Goal: Information Seeking & Learning: Learn about a topic

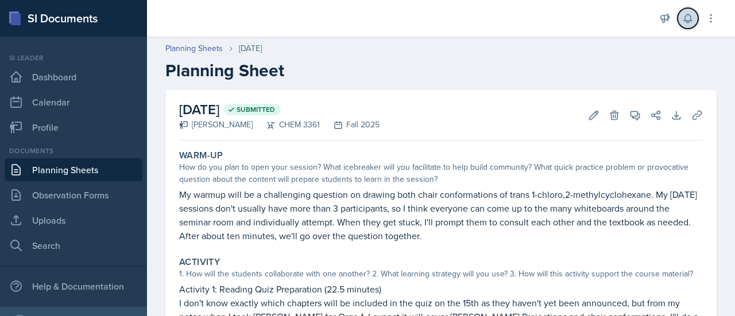
click at [681, 13] on button at bounding box center [687, 18] width 21 height 21
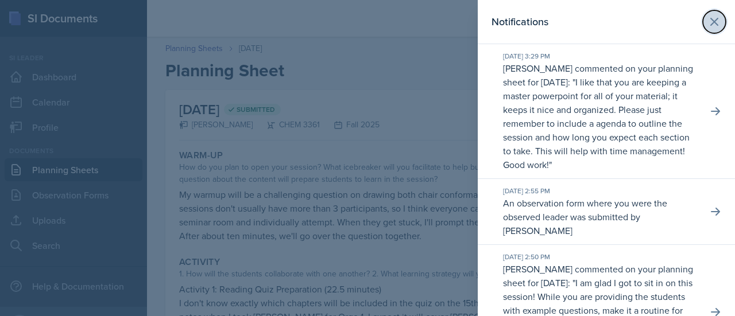
click at [707, 24] on icon at bounding box center [714, 22] width 14 height 14
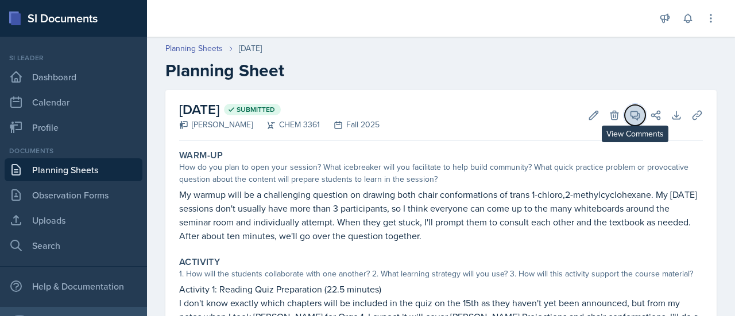
click at [636, 112] on span at bounding box center [639, 111] width 6 height 6
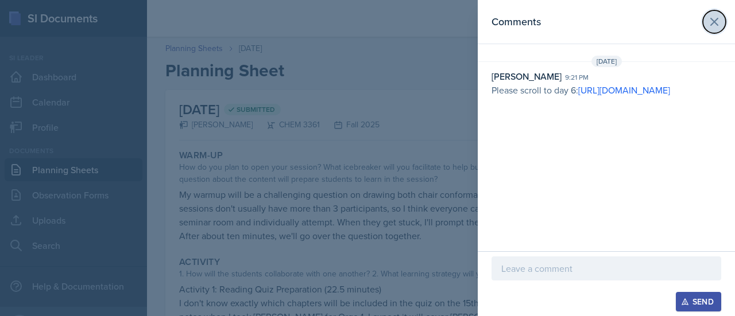
click at [717, 22] on icon at bounding box center [714, 22] width 14 height 14
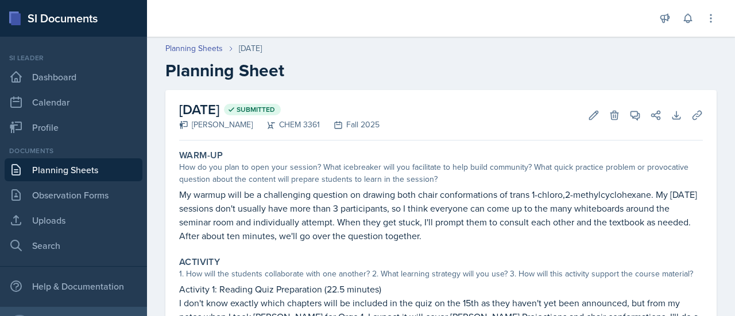
click at [90, 180] on link "Planning Sheets" at bounding box center [74, 169] width 138 height 23
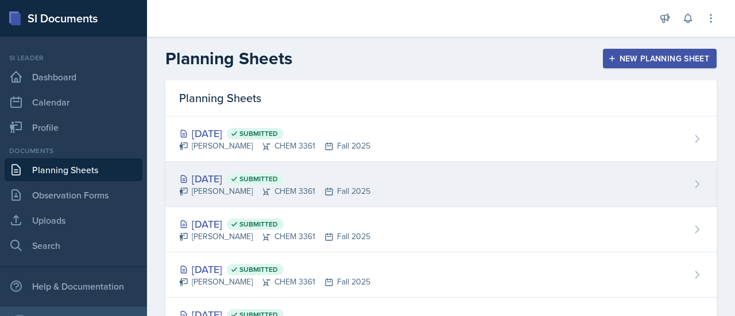
click at [363, 183] on div "Sep 10th, 2025 Submitted" at bounding box center [274, 178] width 191 height 15
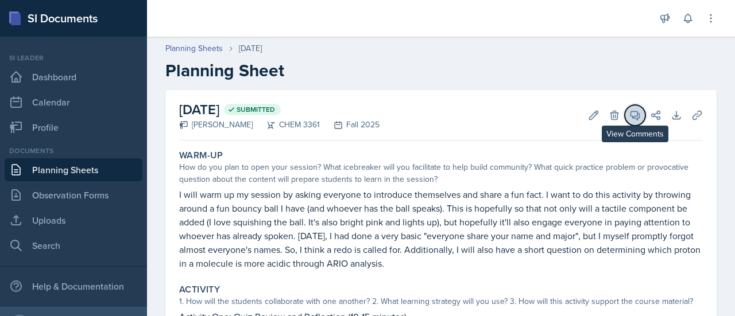
click at [629, 112] on icon at bounding box center [634, 115] width 11 height 11
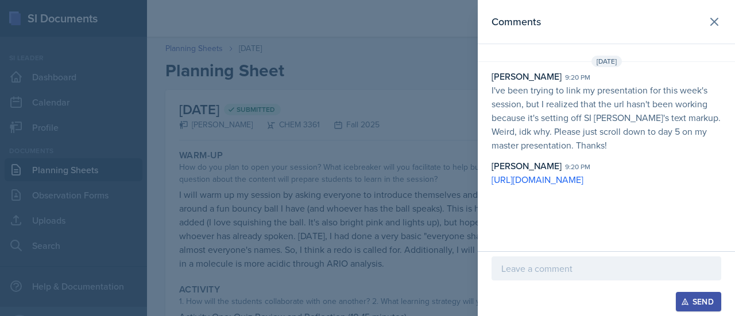
click at [624, 112] on p "I've been trying to link my presentation for this week's session, but I realize…" at bounding box center [606, 117] width 230 height 69
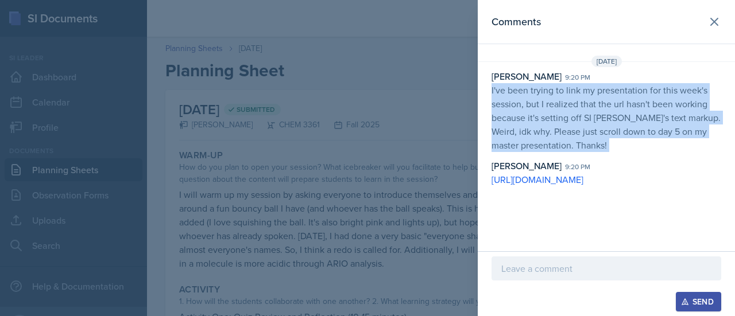
click at [624, 112] on p "I've been trying to link my presentation for this week's session, but I realize…" at bounding box center [606, 117] width 230 height 69
click at [586, 127] on p "I've been trying to link my presentation for this week's session, but I realize…" at bounding box center [606, 117] width 230 height 69
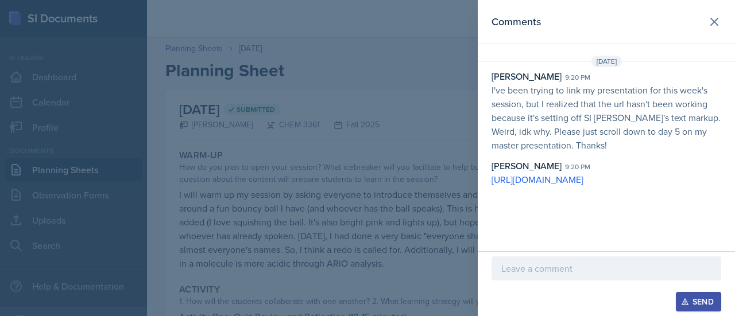
click at [505, 169] on div "[PERSON_NAME]" at bounding box center [526, 166] width 70 height 14
click at [712, 27] on icon at bounding box center [714, 22] width 14 height 14
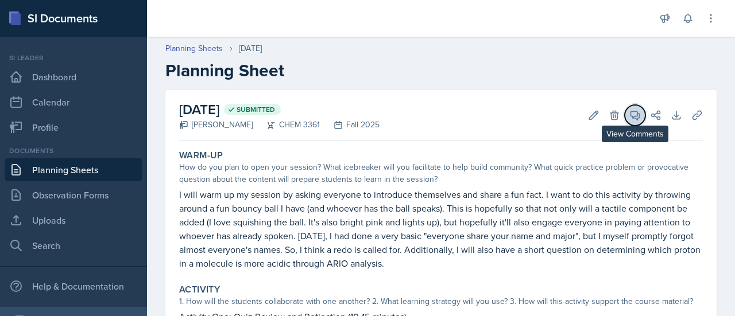
click at [636, 108] on span at bounding box center [639, 111] width 6 height 6
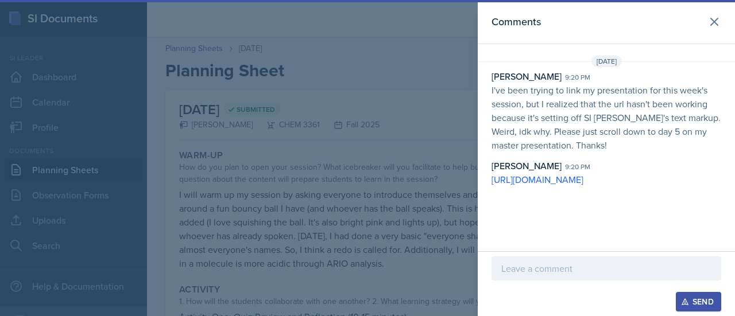
click at [654, 92] on p "I've been trying to link my presentation for this week's session, but I realize…" at bounding box center [606, 117] width 230 height 69
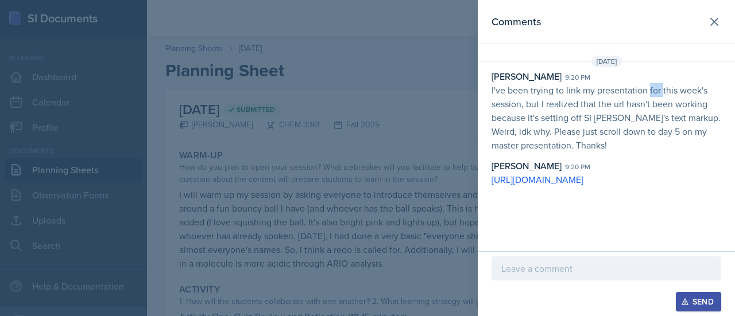
click at [654, 92] on p "I've been trying to link my presentation for this week's session, but I realize…" at bounding box center [606, 117] width 230 height 69
click at [653, 94] on p "I've been trying to link my presentation for this week's session, but I realize…" at bounding box center [606, 117] width 230 height 69
click at [708, 28] on icon at bounding box center [714, 22] width 14 height 14
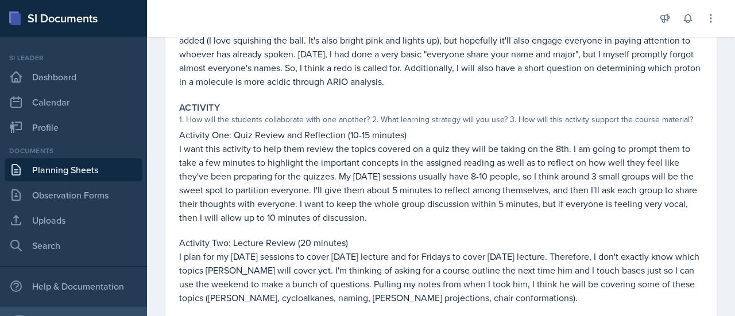
scroll to position [181, 0]
click at [409, 123] on div "1. How will the students collaborate with one another? 2. What learning strateg…" at bounding box center [440, 120] width 523 height 12
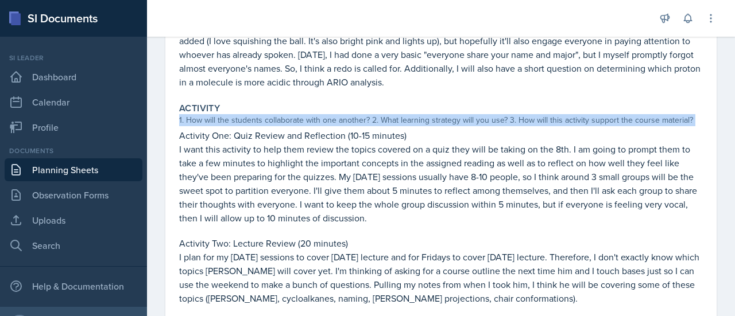
click at [409, 123] on div "1. How will the students collaborate with one another? 2. What learning strateg…" at bounding box center [440, 120] width 523 height 12
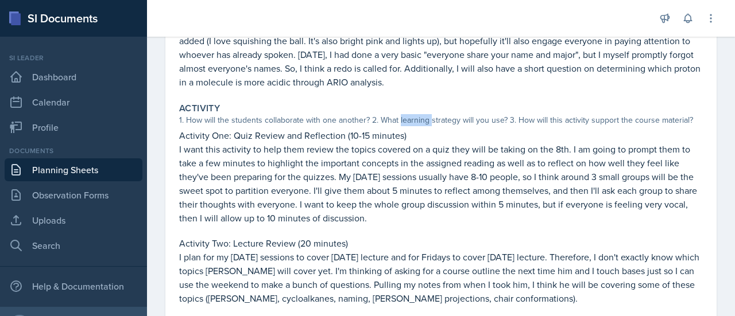
click at [409, 123] on div "1. How will the students collaborate with one another? 2. What learning strateg…" at bounding box center [440, 120] width 523 height 12
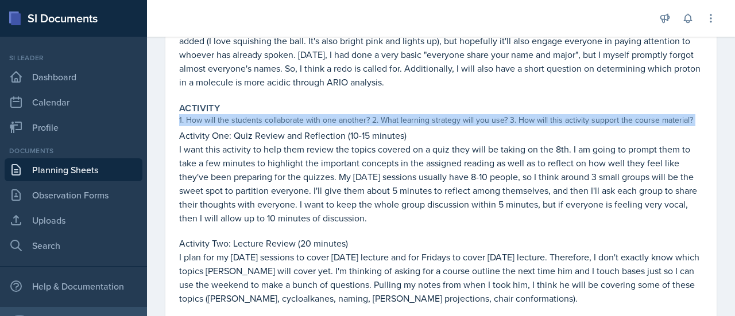
click at [409, 123] on div "1. How will the students collaborate with one another? 2. What learning strateg…" at bounding box center [440, 120] width 523 height 12
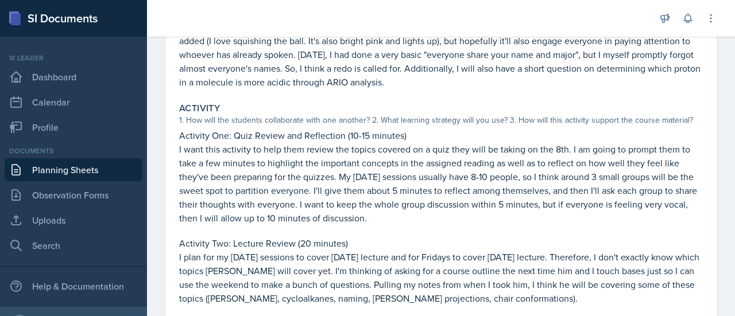
click at [250, 64] on p "I will warm up my session by asking everyone to introduce themselves and share …" at bounding box center [440, 47] width 523 height 83
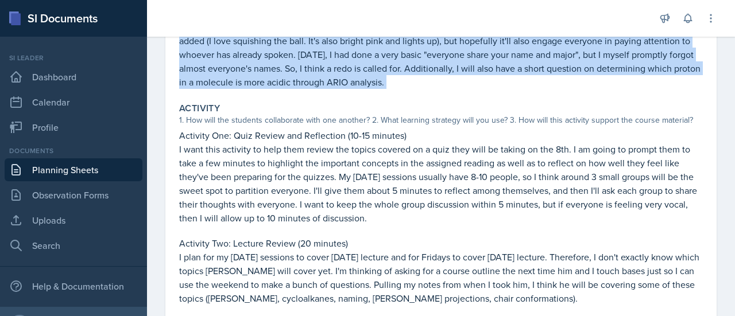
click at [250, 64] on p "I will warm up my session by asking everyone to introduce themselves and share …" at bounding box center [440, 47] width 523 height 83
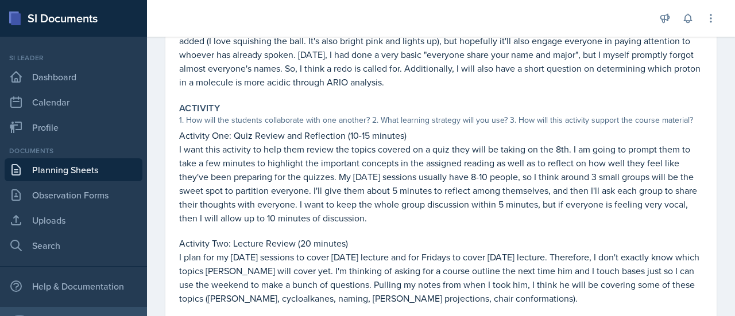
click at [250, 64] on p "I will warm up my session by asking everyone to introduce themselves and share …" at bounding box center [440, 47] width 523 height 83
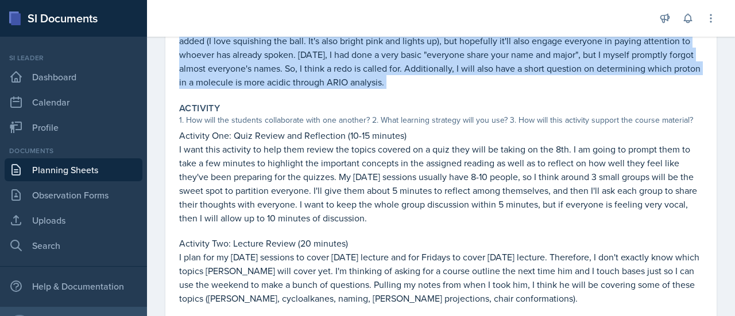
click at [250, 64] on p "I will warm up my session by asking everyone to introduce themselves and share …" at bounding box center [440, 47] width 523 height 83
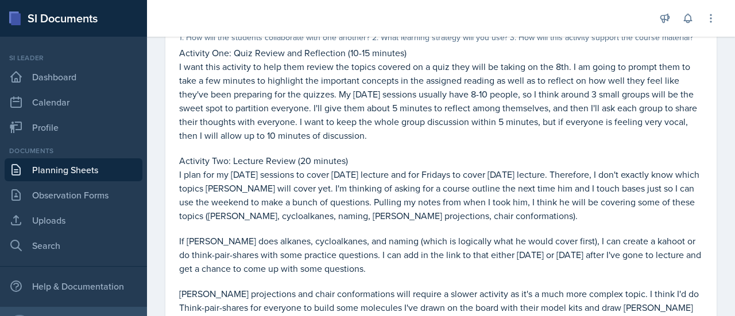
scroll to position [275, 0]
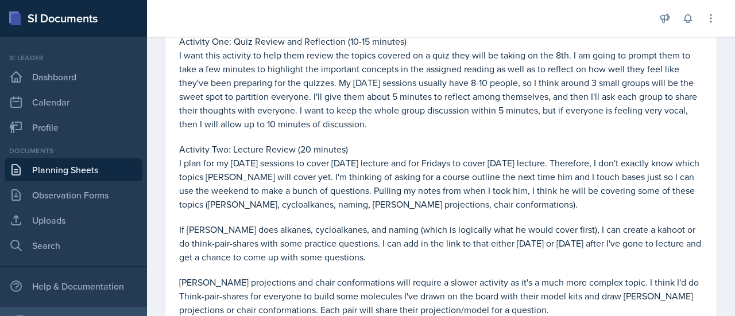
click at [348, 114] on p "I want this activity to help them review the topics covered on a quiz they will…" at bounding box center [440, 89] width 523 height 83
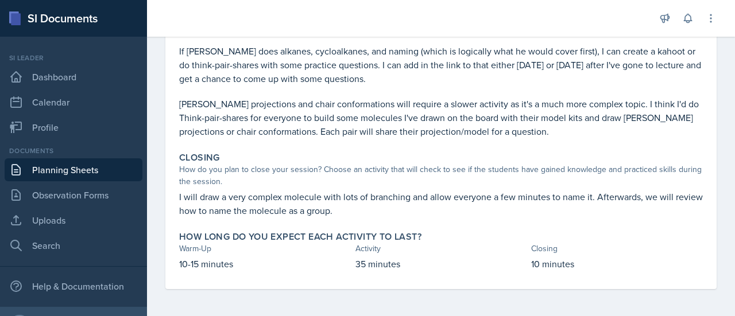
scroll to position [0, 0]
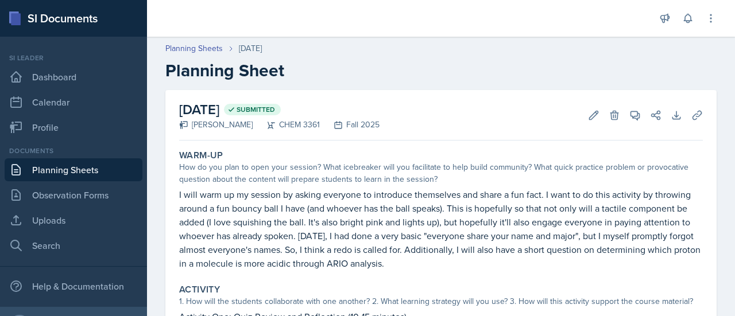
click at [281, 114] on span "Submitted" at bounding box center [252, 109] width 57 height 11
